Goal: Navigation & Orientation: Find specific page/section

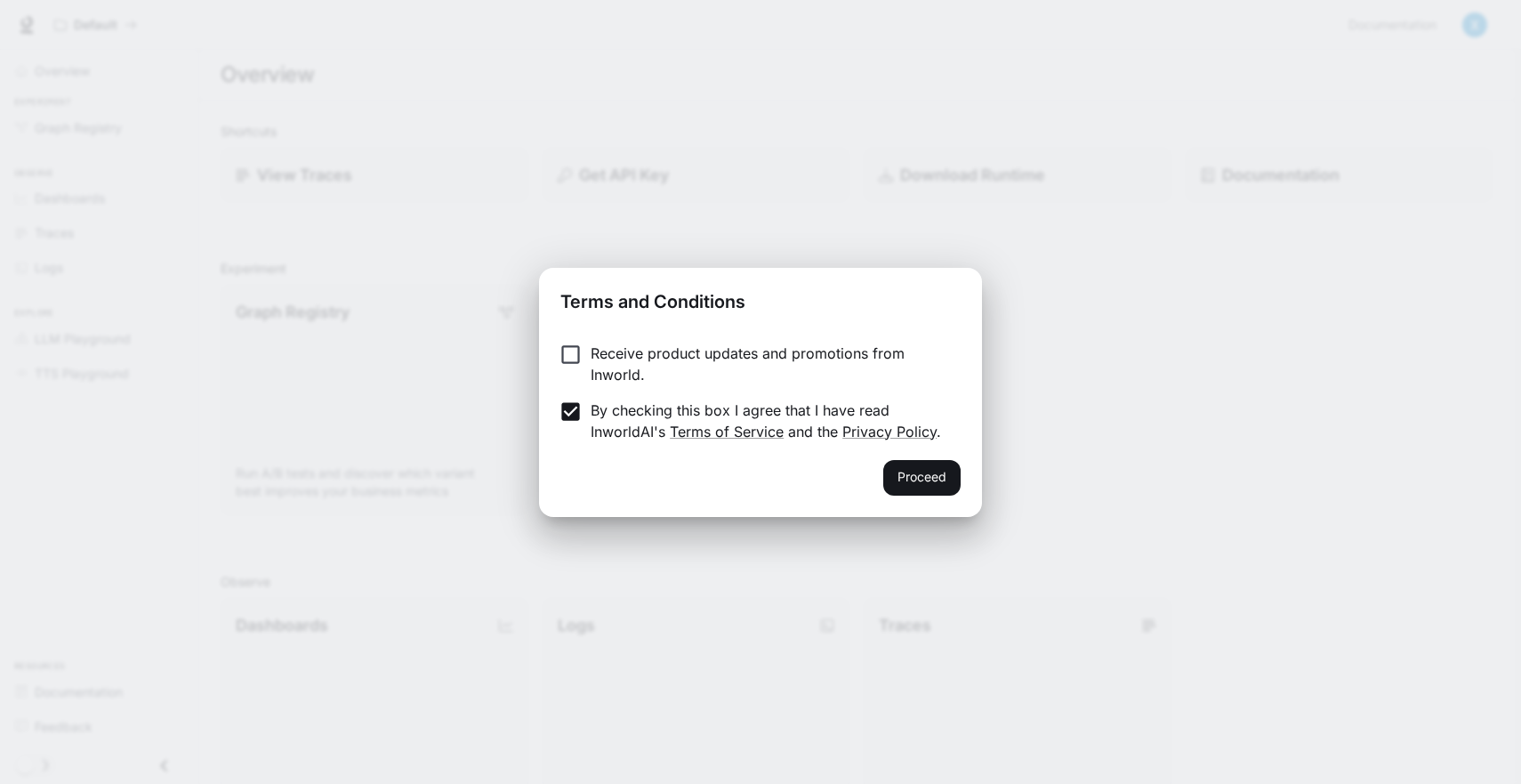
click at [675, 354] on p "Receive product updates and promotions from Inworld." at bounding box center [769, 363] width 356 height 42
click at [612, 419] on p "By checking this box I agree that I have read InworldAI's Terms of Service and …" at bounding box center [769, 421] width 356 height 42
click at [720, 357] on p "Receive product updates and promotions from Inworld." at bounding box center [769, 363] width 356 height 42
click at [635, 350] on p "Receive product updates and promotions from Inworld." at bounding box center [769, 363] width 356 height 42
click at [642, 412] on p "By checking this box I agree that I have read InworldAI's Terms of Service and …" at bounding box center [769, 421] width 356 height 42
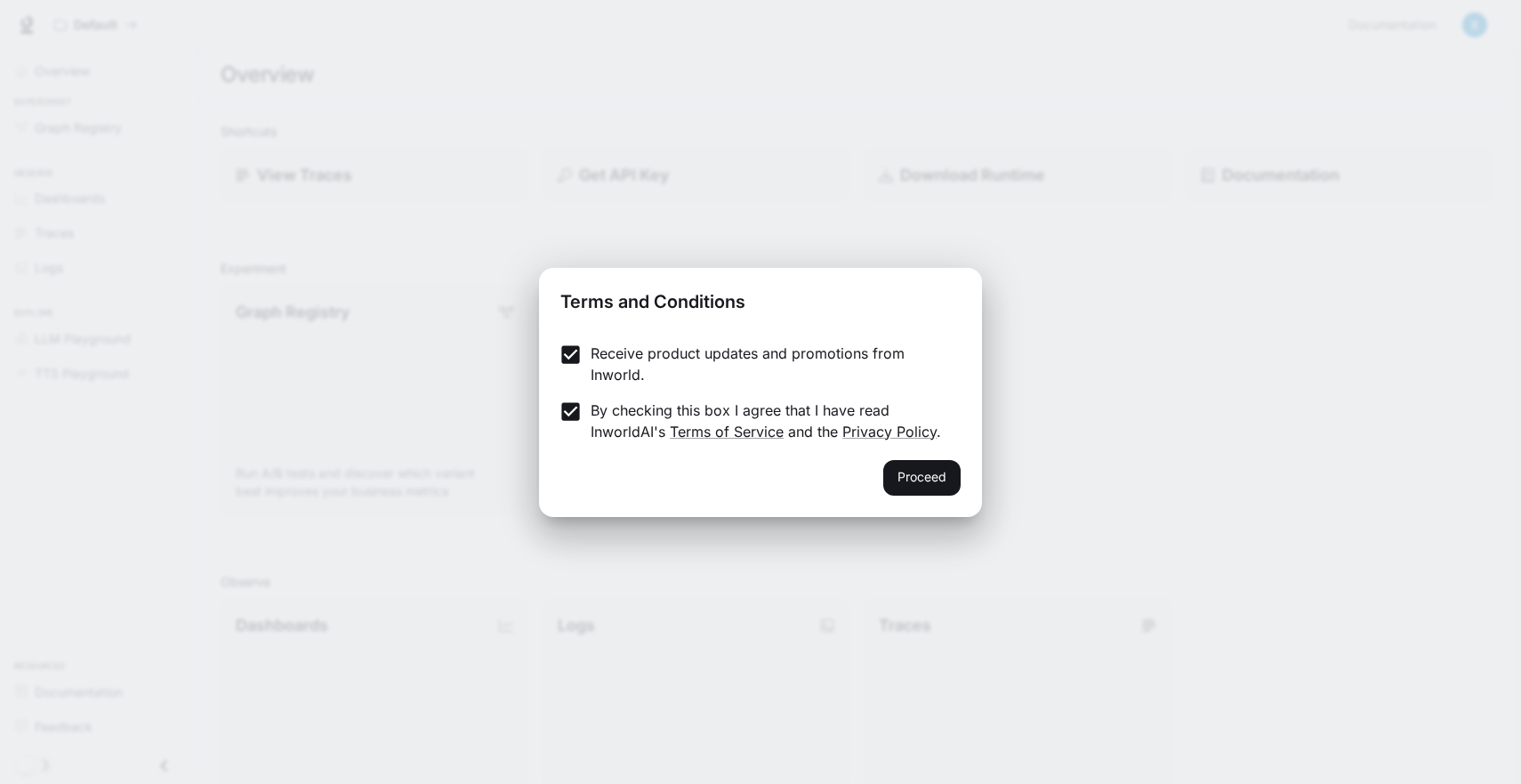
click at [752, 344] on p "Receive product updates and promotions from Inworld." at bounding box center [769, 363] width 356 height 42
click at [922, 465] on button "Proceed" at bounding box center [921, 478] width 78 height 36
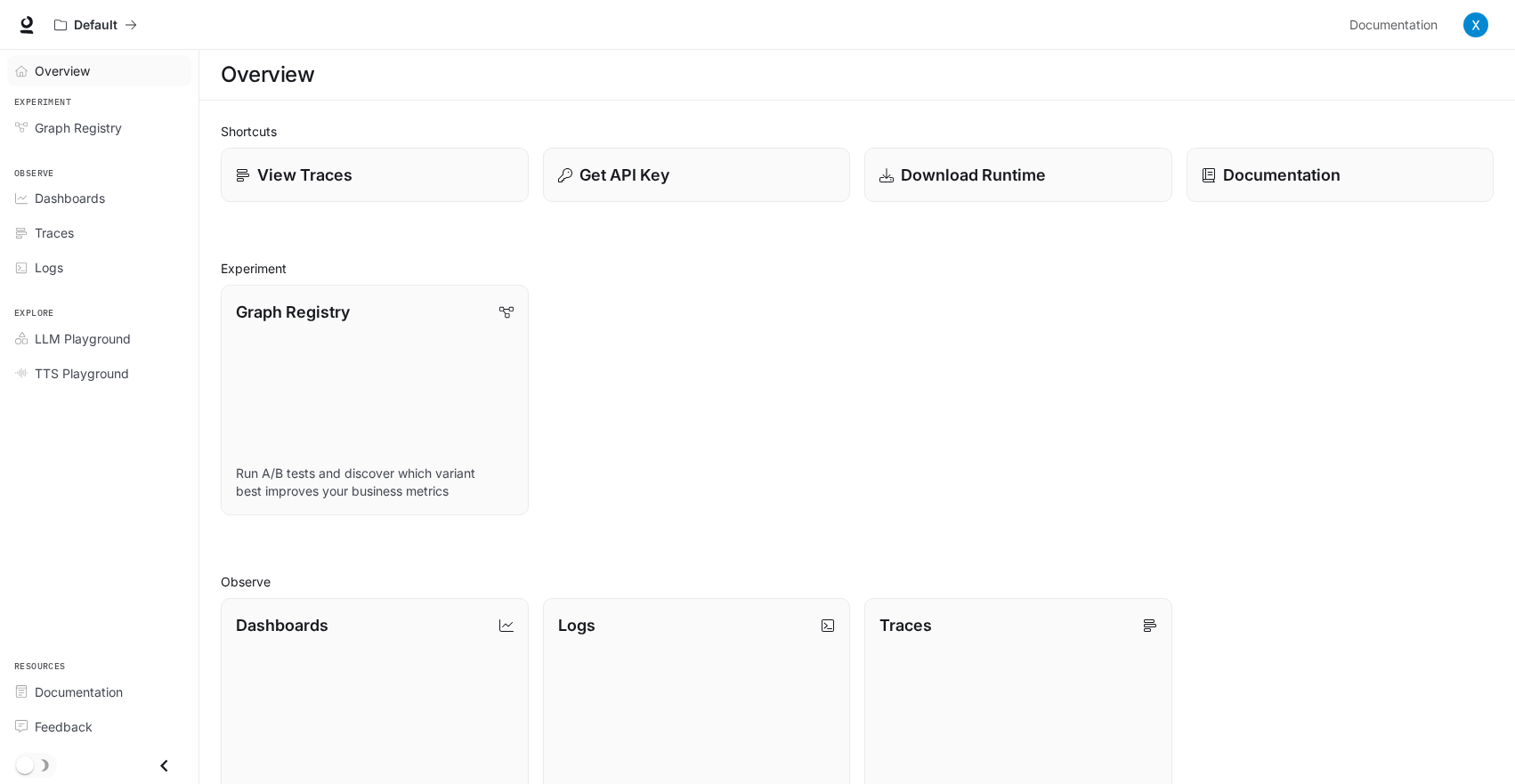
click at [87, 77] on span "Overview" at bounding box center [62, 70] width 55 height 18
click at [30, 20] on icon at bounding box center [27, 22] width 12 height 12
click at [108, 241] on div "Traces" at bounding box center [109, 232] width 149 height 18
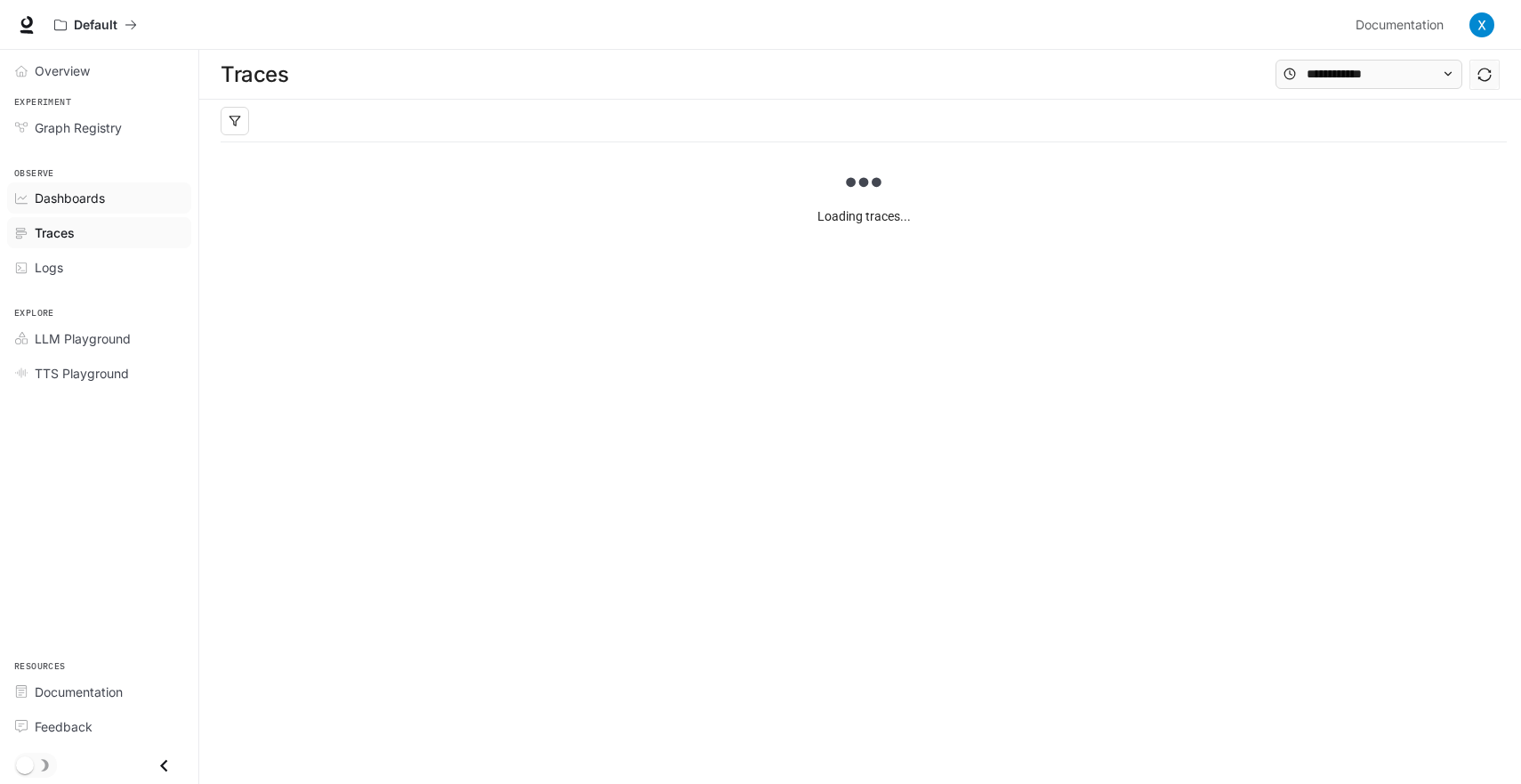
click at [62, 200] on span "Dashboards" at bounding box center [69, 197] width 70 height 18
